Goal: Find specific page/section: Find specific page/section

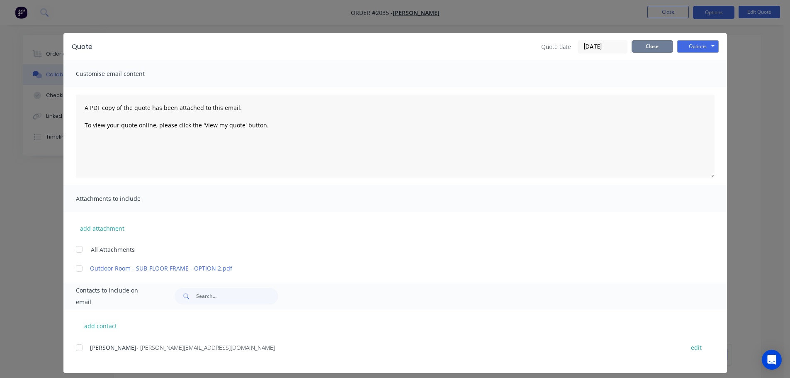
click at [643, 50] on button "Close" at bounding box center [652, 46] width 41 height 12
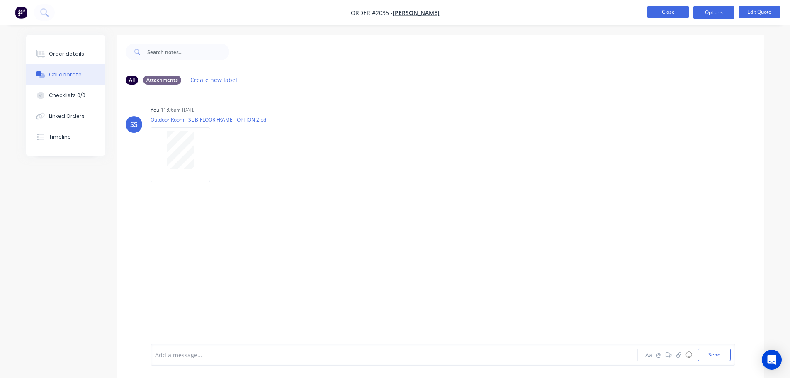
click at [672, 10] on button "Close" at bounding box center [668, 12] width 41 height 12
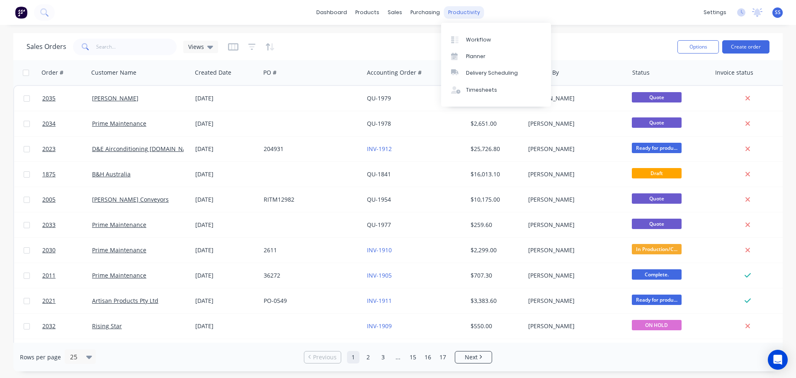
click at [455, 14] on div "productivity" at bounding box center [464, 12] width 40 height 12
click at [467, 41] on div "Workflow" at bounding box center [478, 39] width 25 height 7
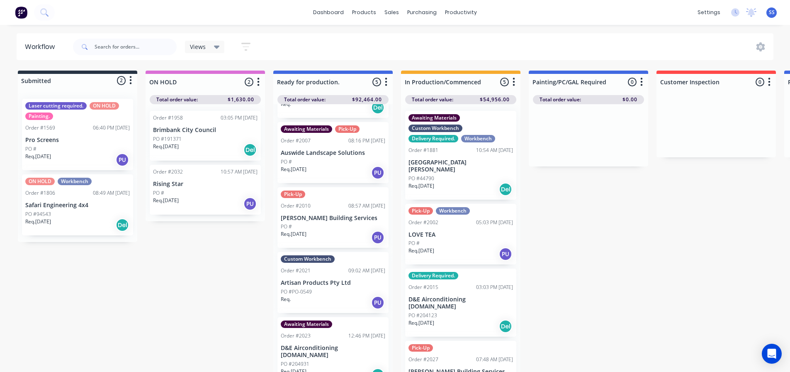
scroll to position [66, 0]
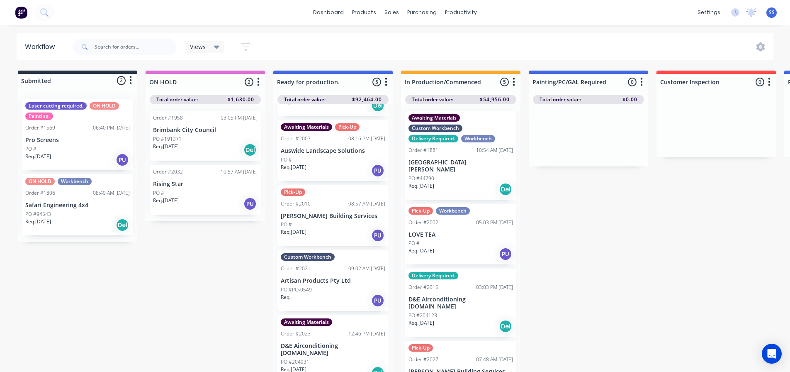
click at [325, 295] on div "Req. PU" at bounding box center [333, 300] width 105 height 14
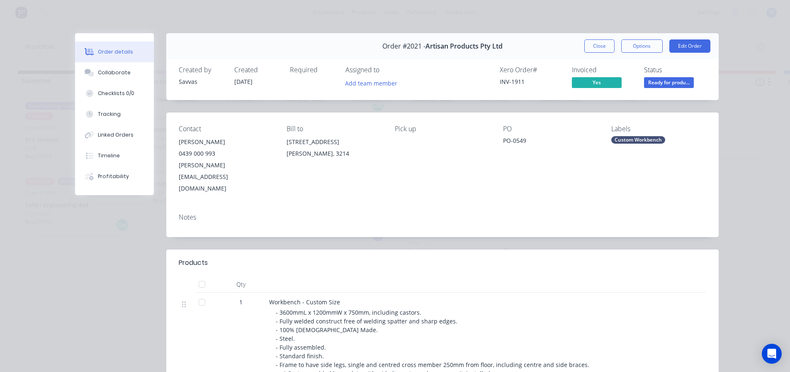
click at [588, 40] on button "Close" at bounding box center [599, 45] width 30 height 13
